Goal: Task Accomplishment & Management: Use online tool/utility

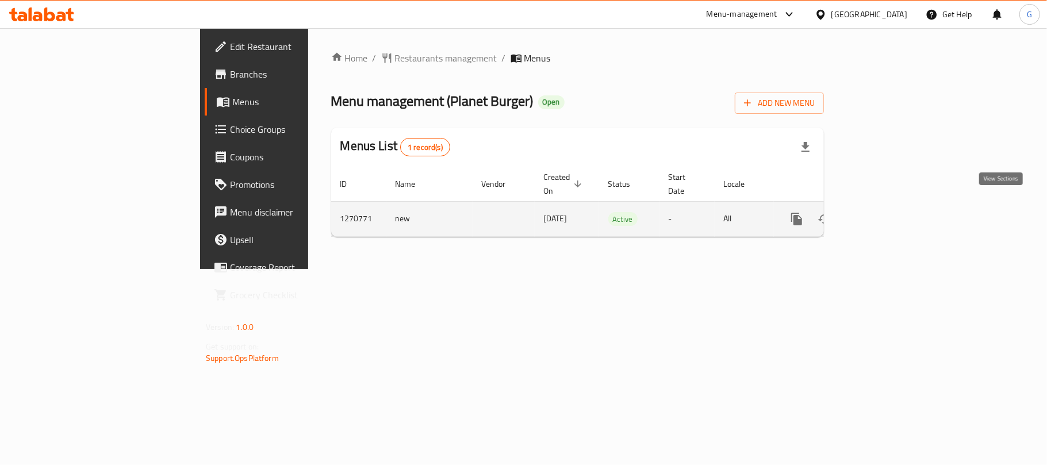
click at [887, 212] on icon "enhanced table" at bounding box center [880, 219] width 14 height 14
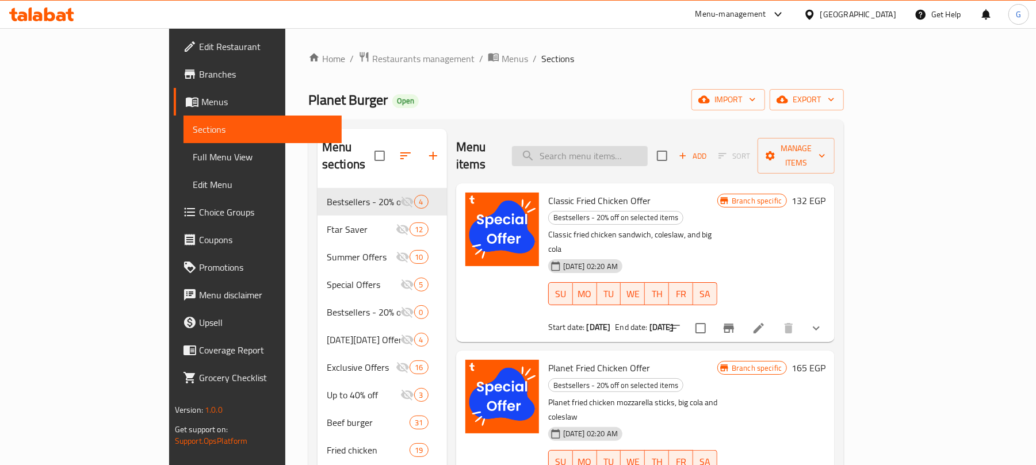
click at [612, 146] on input "search" at bounding box center [580, 156] width 136 height 20
paste input "دبل بلانتأى ساندويتش"
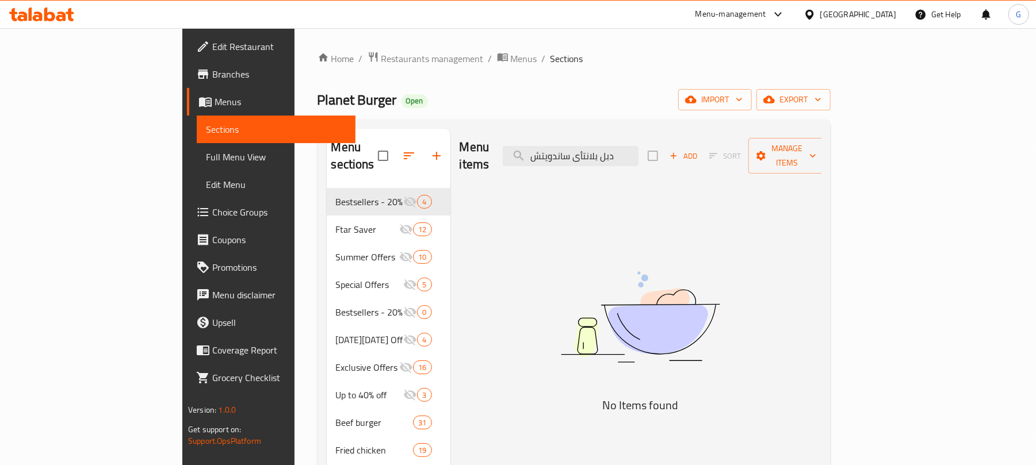
scroll to position [76, 0]
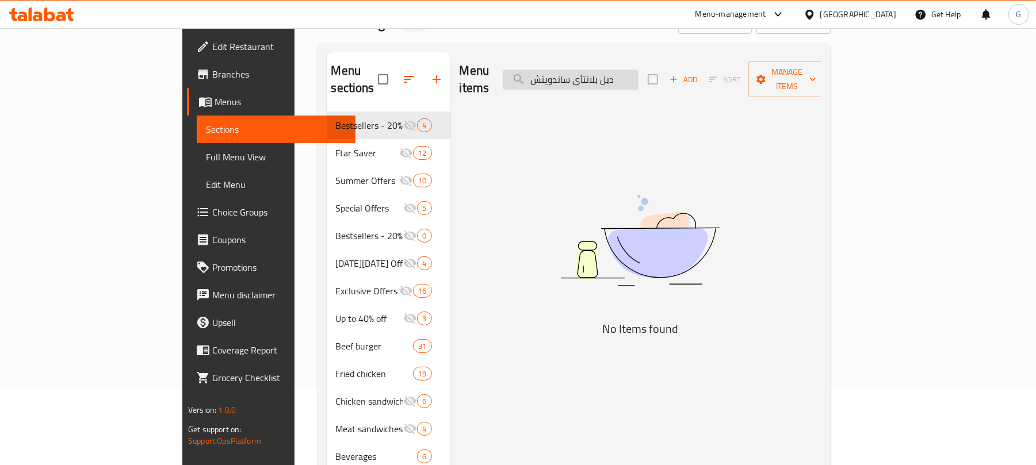
click at [638, 74] on input "دبل بلانتأى ساندويتش" at bounding box center [571, 80] width 136 height 20
click at [610, 74] on input "بلانتأى ساندويتش" at bounding box center [571, 80] width 136 height 20
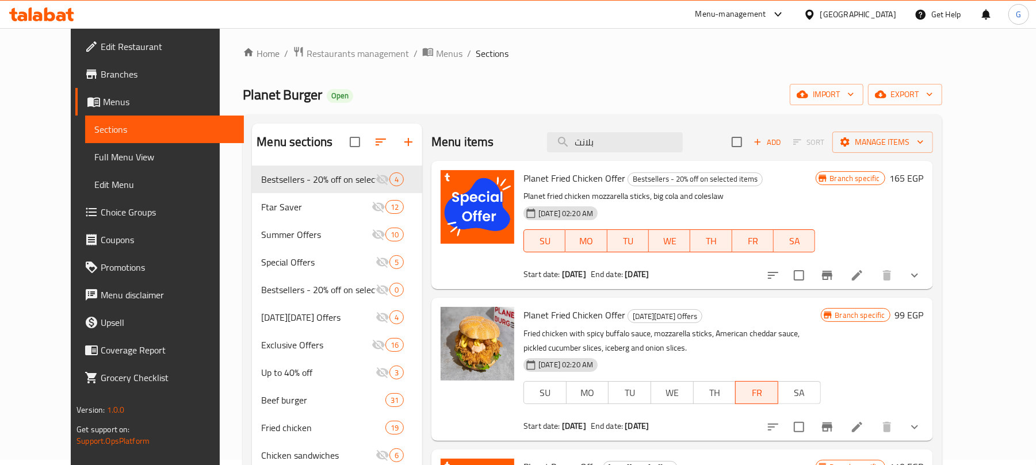
scroll to position [0, 0]
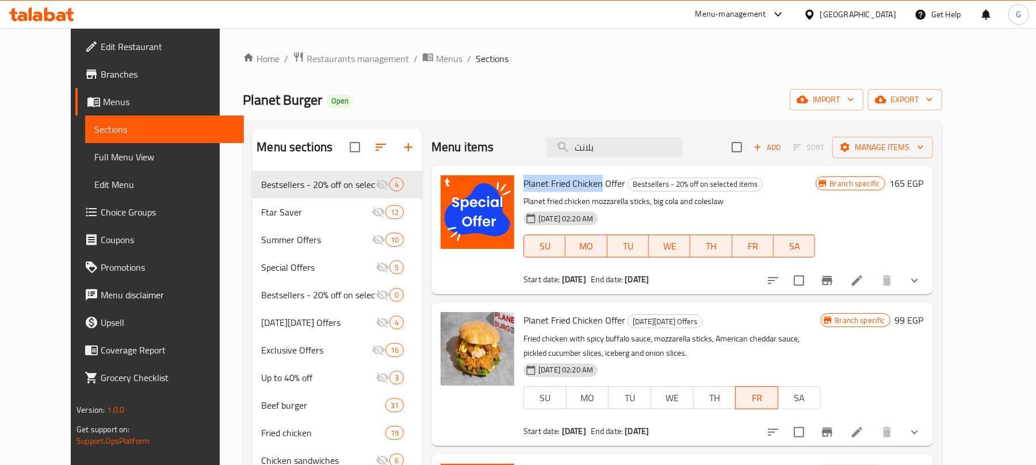
drag, startPoint x: 583, startPoint y: 185, endPoint x: 508, endPoint y: 184, distance: 74.2
click at [523, 184] on span "Planet Fried Chicken Offer" at bounding box center [574, 183] width 102 height 17
copy span "Planet Fried Chicken"
click at [531, 190] on span "Planet Fried Chicken Offer" at bounding box center [574, 183] width 102 height 17
click at [928, 279] on button "show more" at bounding box center [915, 281] width 28 height 28
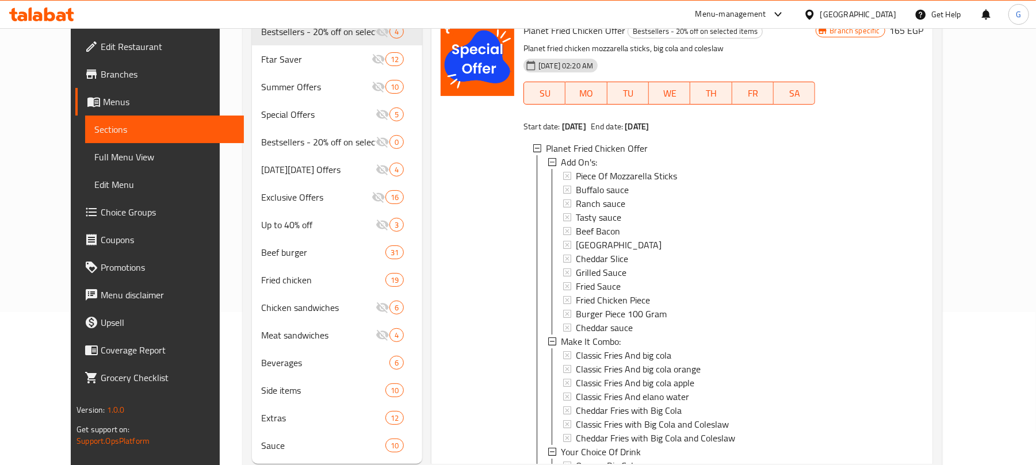
scroll to position [76, 0]
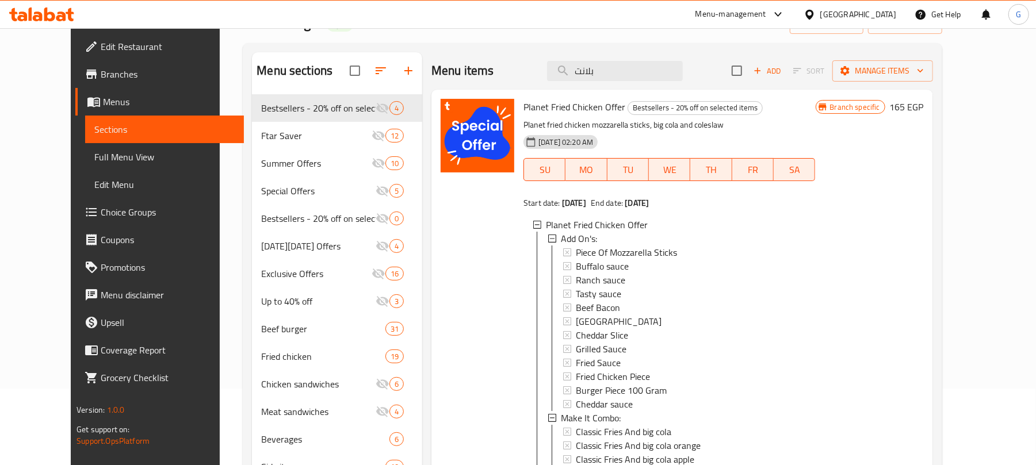
click at [523, 108] on span "Planet Fried Chicken Offer" at bounding box center [574, 106] width 102 height 17
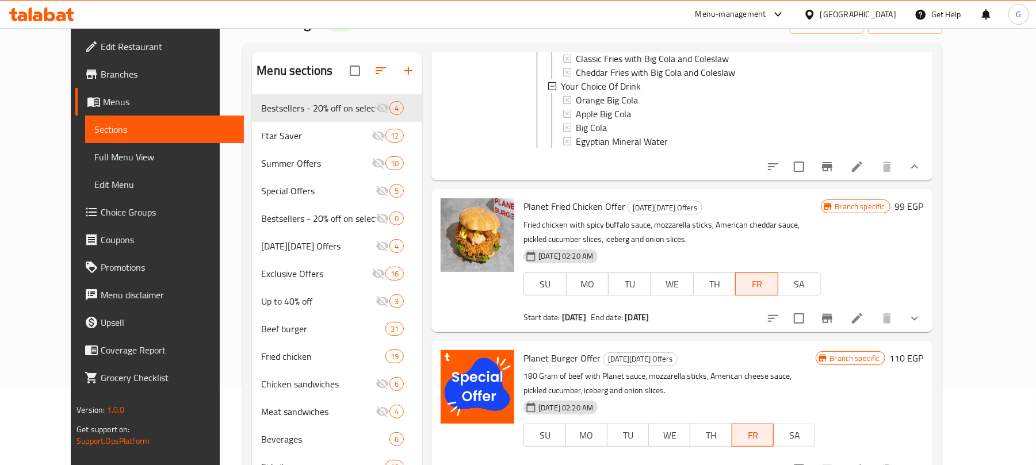
scroll to position [460, 0]
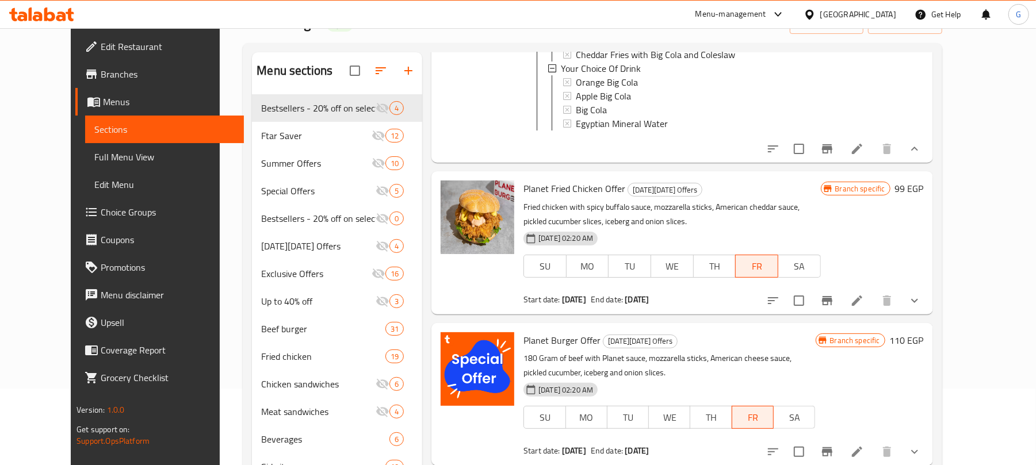
click at [841, 159] on button "Branch-specific-item" at bounding box center [827, 149] width 28 height 28
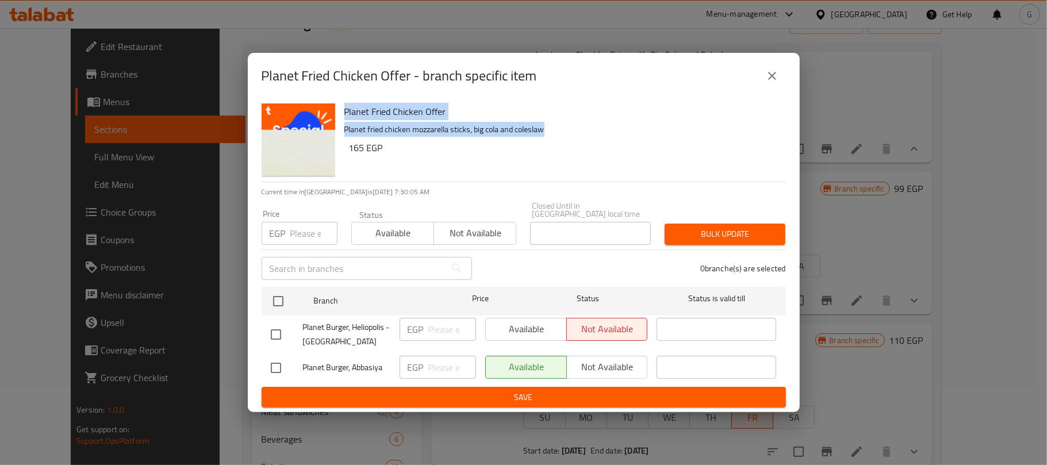
drag, startPoint x: 543, startPoint y: 133, endPoint x: 334, endPoint y: 133, distance: 209.3
click at [334, 133] on div "Planet Fried Chicken Offer Planet fried chicken mozzarella sticks, big cola and…" at bounding box center [524, 140] width 534 height 83
click at [396, 137] on p "Planet fried chicken mozzarella sticks, big cola and coleslaw" at bounding box center [560, 129] width 432 height 14
click at [774, 76] on icon "close" at bounding box center [772, 76] width 14 height 14
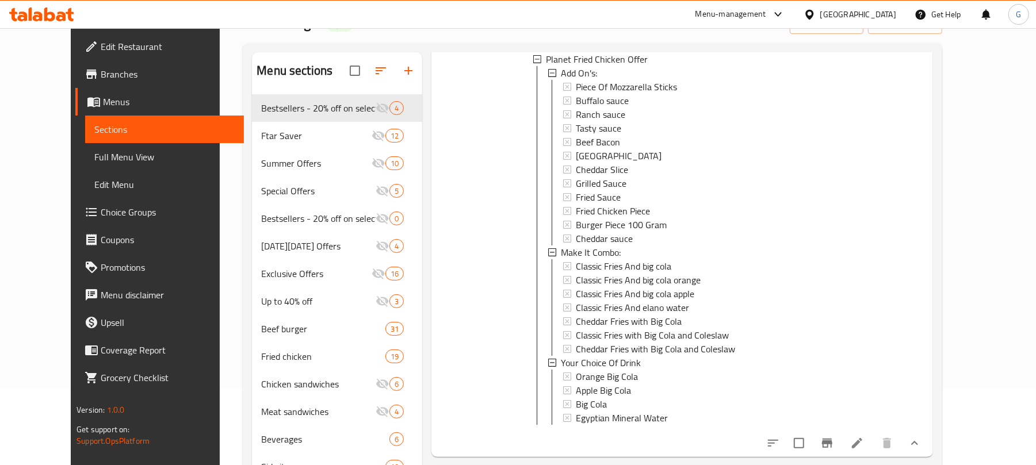
scroll to position [0, 0]
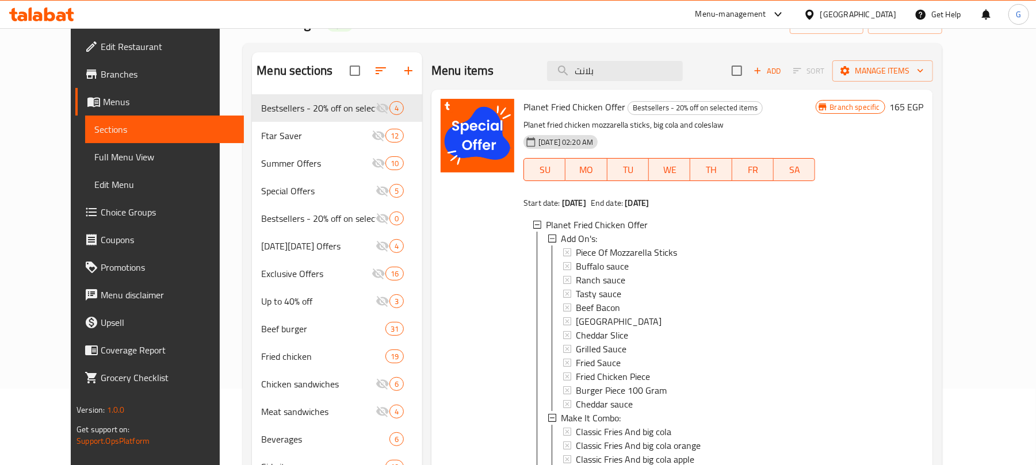
click at [523, 102] on span "Planet Fried Chicken Offer" at bounding box center [574, 106] width 102 height 17
copy span "Planet"
click at [619, 69] on input "بلانت" at bounding box center [615, 71] width 136 height 20
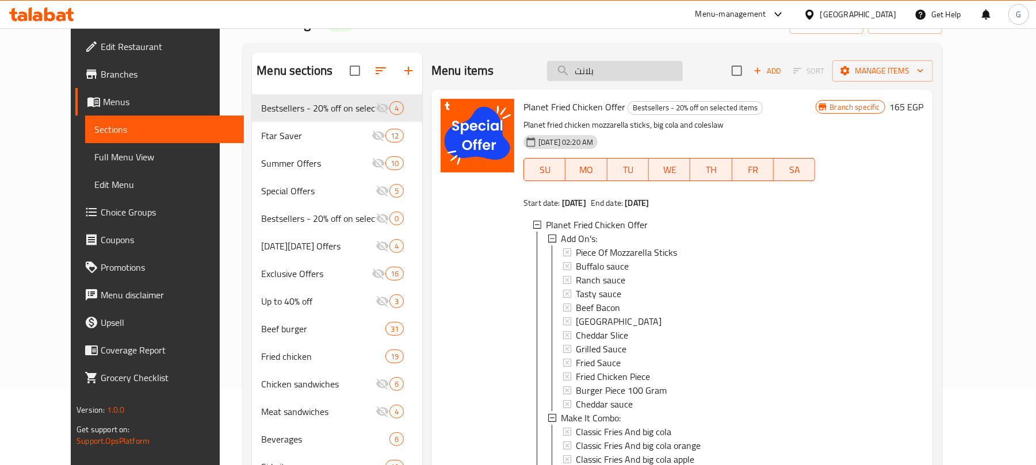
click at [619, 69] on input "بلانت" at bounding box center [615, 71] width 136 height 20
paste input "Planet"
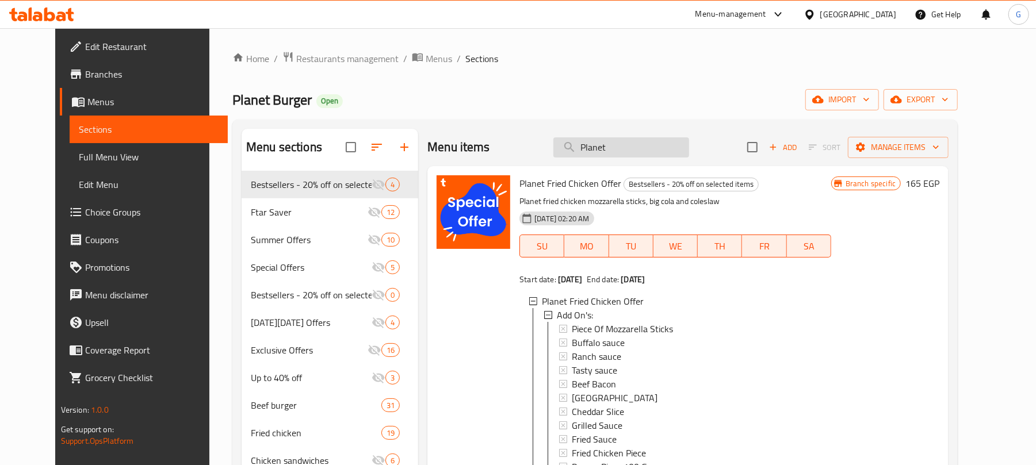
click at [631, 145] on input "Planet" at bounding box center [621, 147] width 136 height 20
paste input "ميجا"
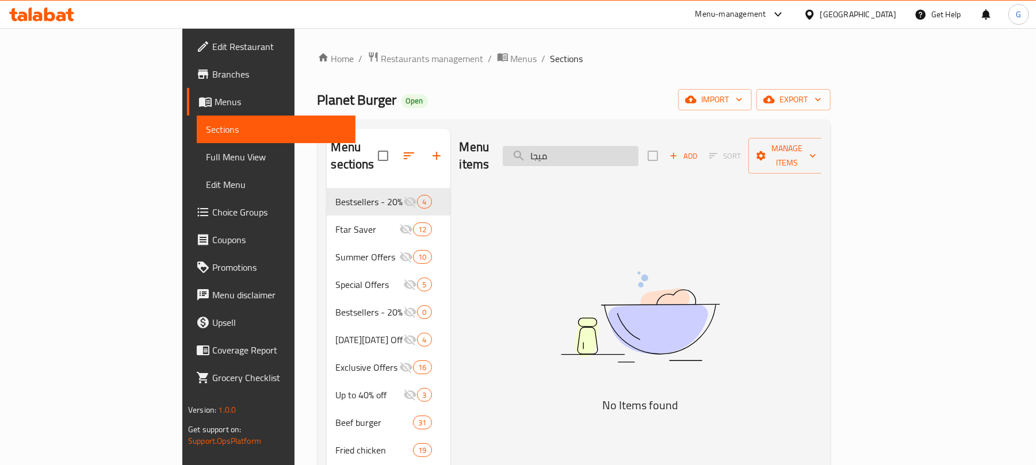
click at [629, 150] on input "ميجا" at bounding box center [571, 156] width 136 height 20
paste input "بطاطس"
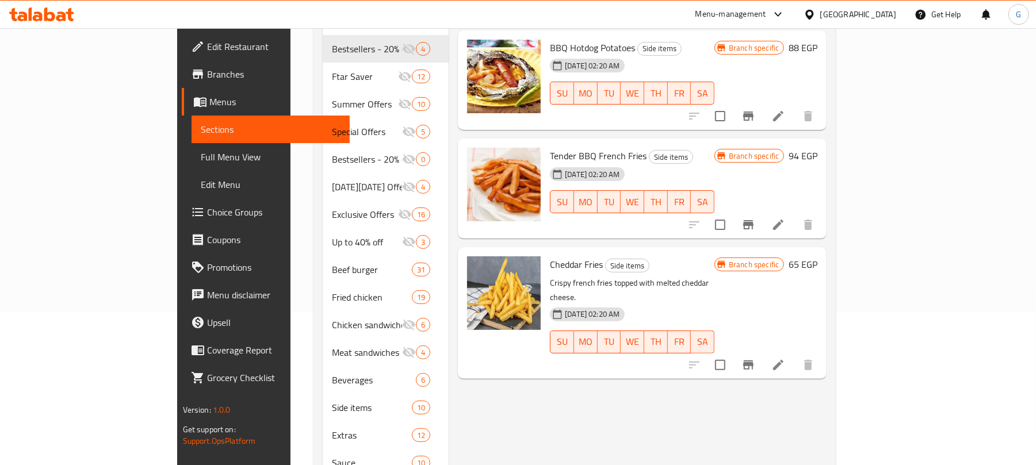
scroll to position [76, 0]
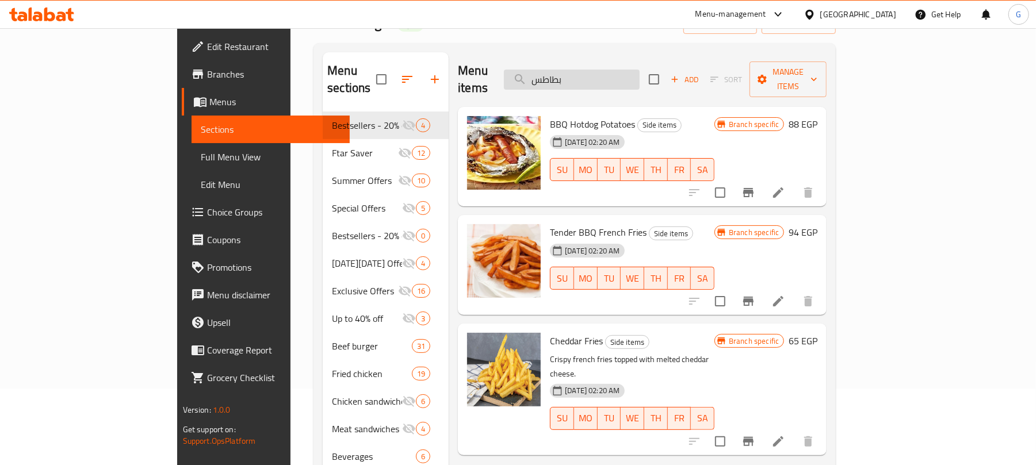
click at [640, 70] on input "بطاطس" at bounding box center [572, 80] width 136 height 20
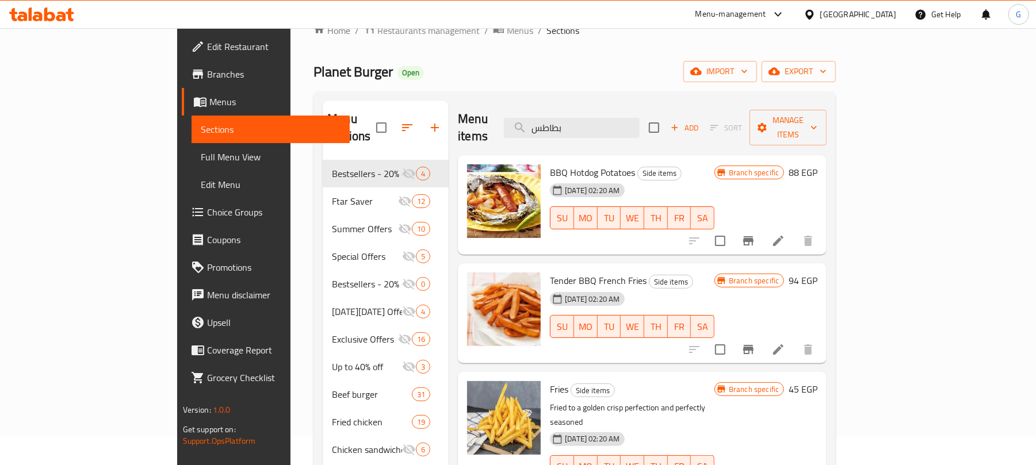
scroll to position [0, 0]
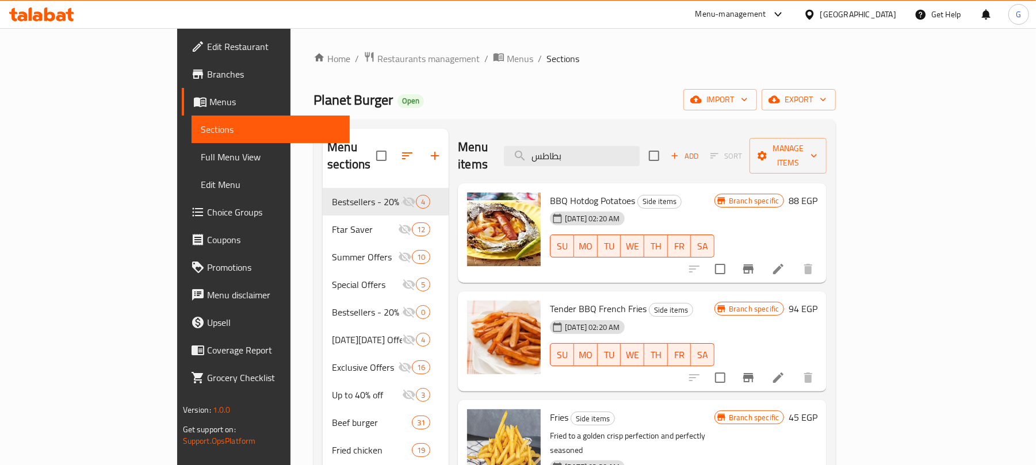
click at [628, 164] on div "Menu items بطاطس Add Sort Manage items" at bounding box center [642, 156] width 369 height 55
click at [626, 153] on input "بطاطس" at bounding box center [572, 156] width 136 height 20
paste input "يج كولا"
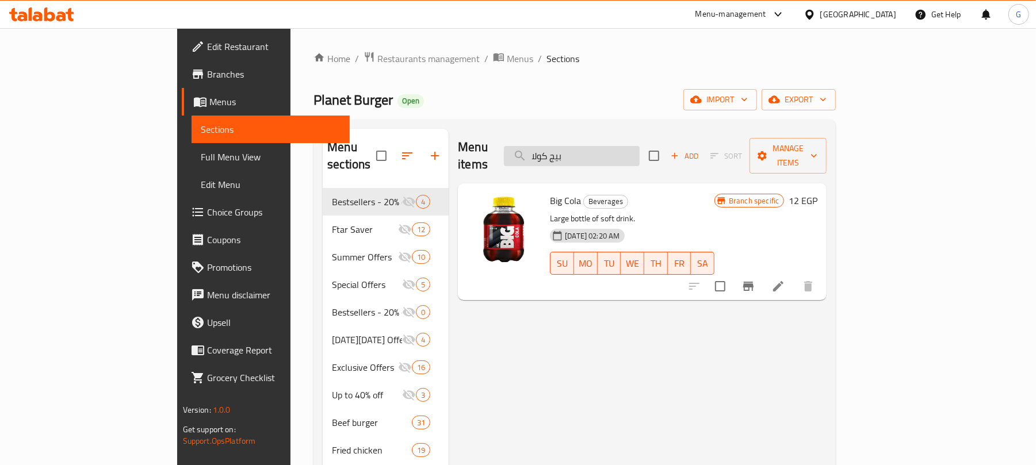
click at [640, 152] on input "بيج كولا" at bounding box center [572, 156] width 136 height 20
paste input "وكولسلو"
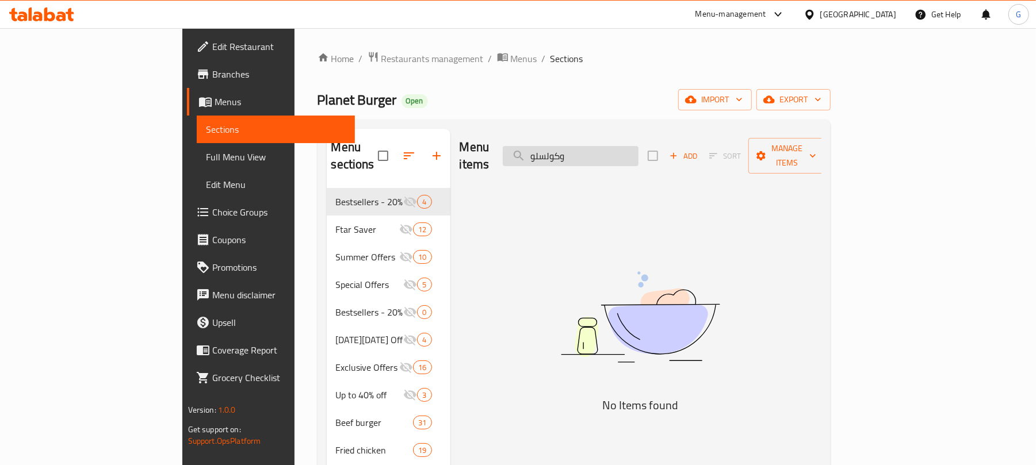
drag, startPoint x: 631, startPoint y: 150, endPoint x: 656, endPoint y: 147, distance: 24.3
click at [638, 147] on input "وكولسلو" at bounding box center [571, 156] width 136 height 20
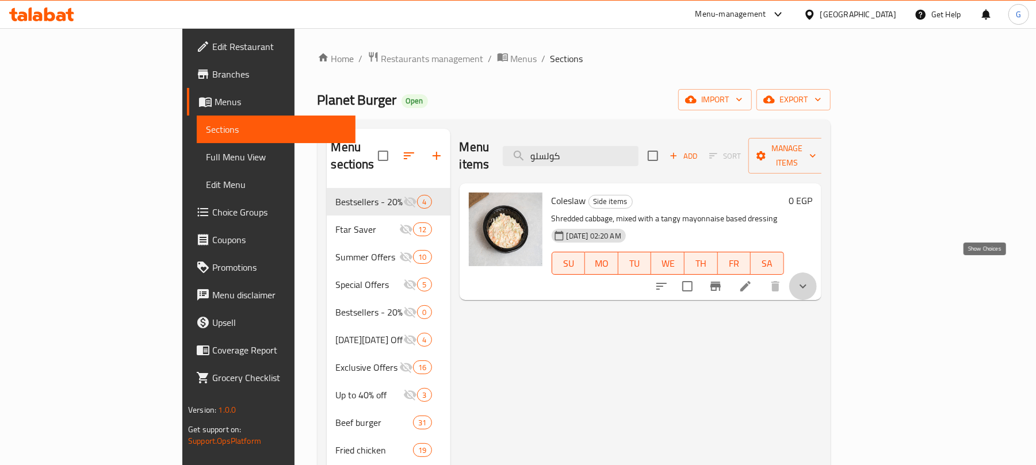
click at [810, 279] on icon "show more" at bounding box center [803, 286] width 14 height 14
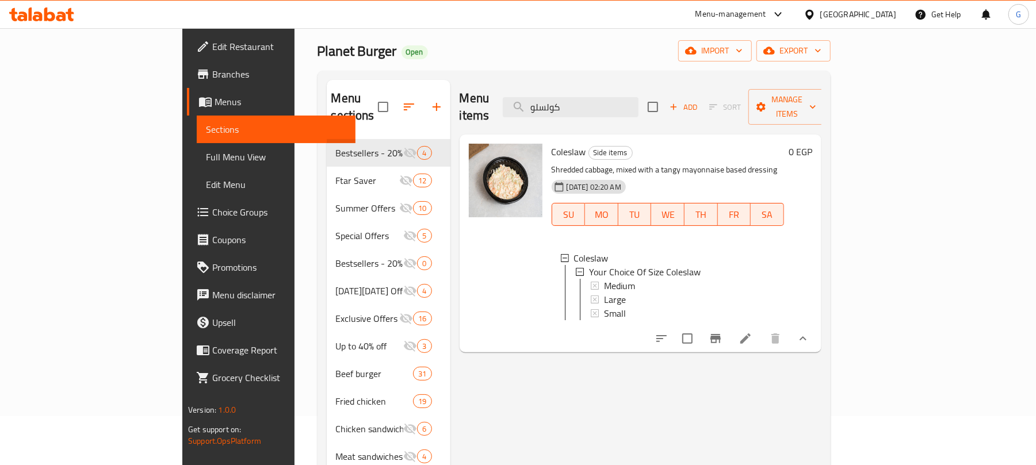
scroll to position [76, 0]
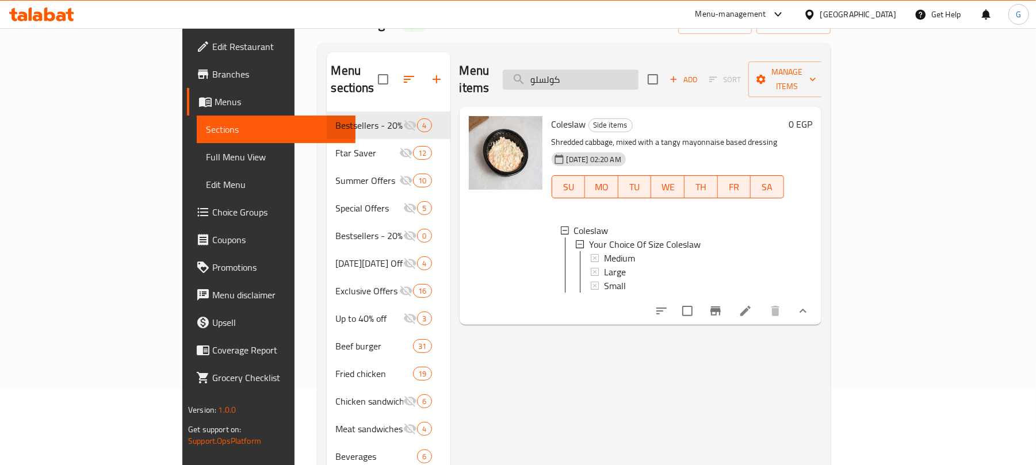
click at [638, 70] on input "كولسلو" at bounding box center [571, 80] width 136 height 20
paste input "[PERSON_NAME]"
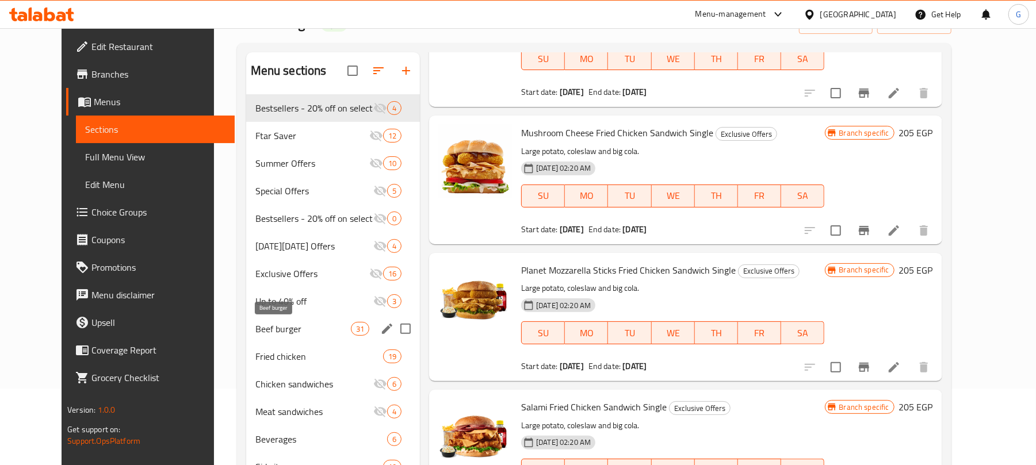
scroll to position [153, 0]
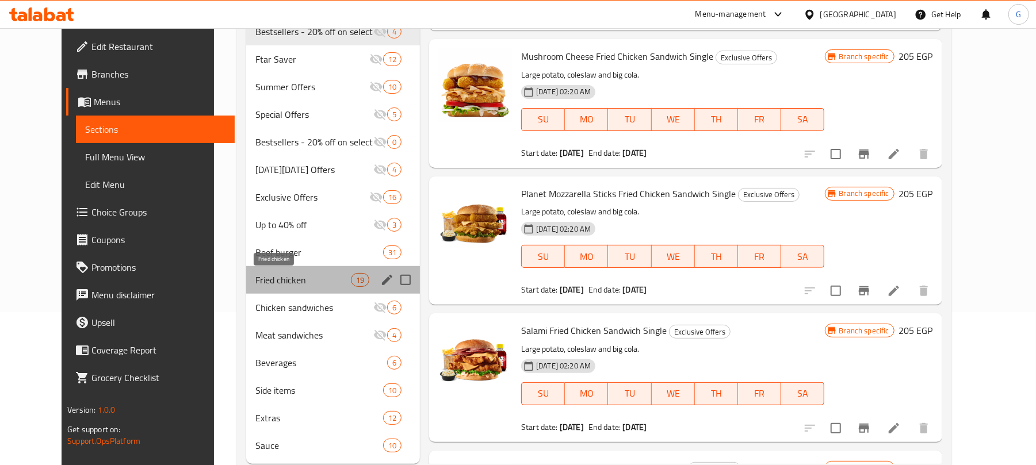
click at [282, 284] on span "Fried chicken" at bounding box center [302, 280] width 95 height 14
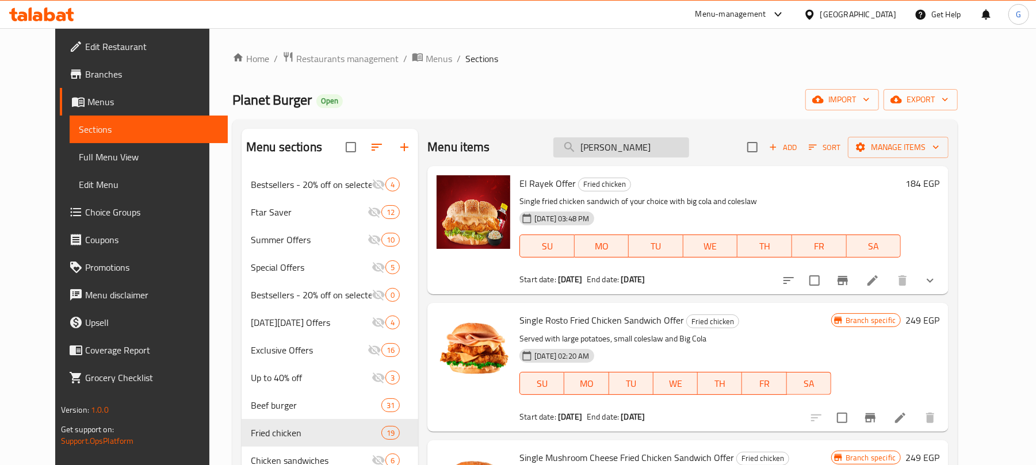
click at [645, 145] on input "[PERSON_NAME]" at bounding box center [621, 147] width 136 height 20
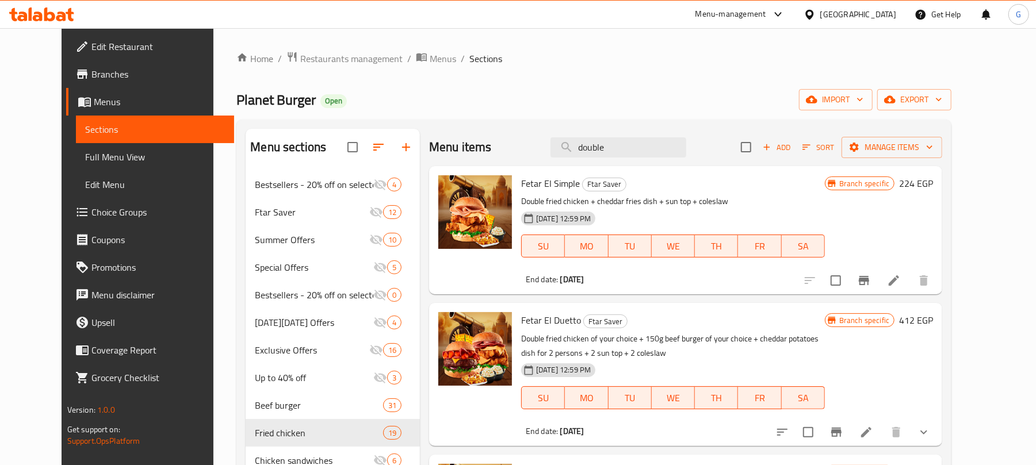
type input "double"
